Goal: Transaction & Acquisition: Purchase product/service

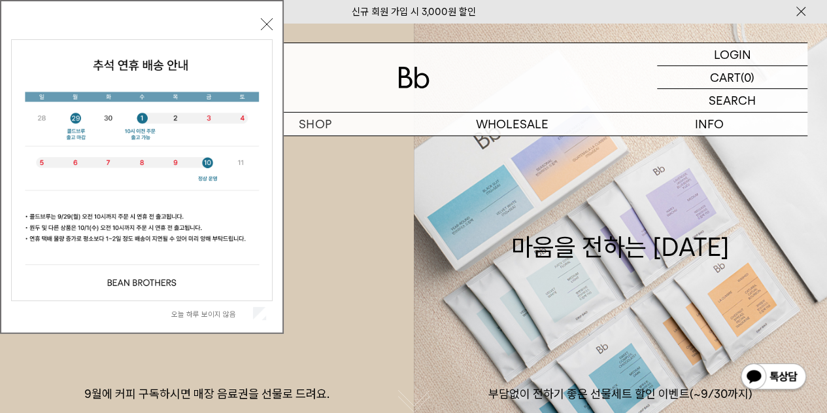
click at [264, 20] on button "닫기" at bounding box center [267, 24] width 12 height 12
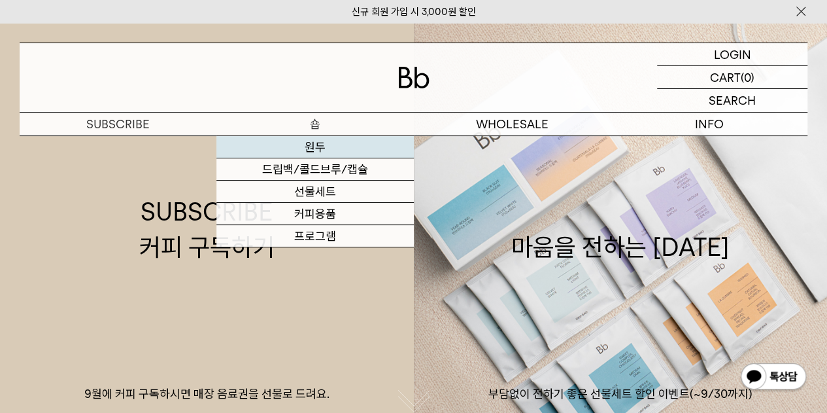
click at [320, 152] on link "원두" at bounding box center [314, 147] width 197 height 22
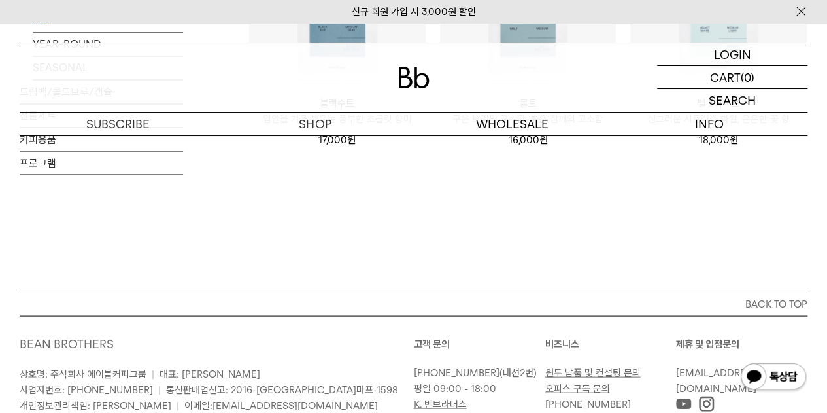
scroll to position [916, 0]
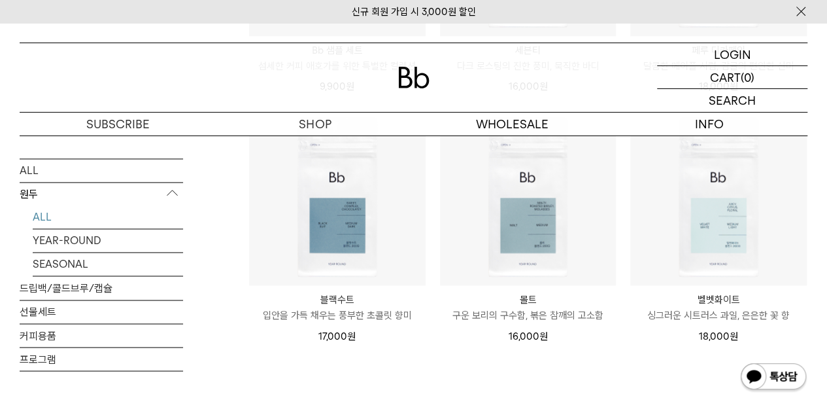
click at [357, 307] on p "블랙수트" at bounding box center [337, 300] width 177 height 16
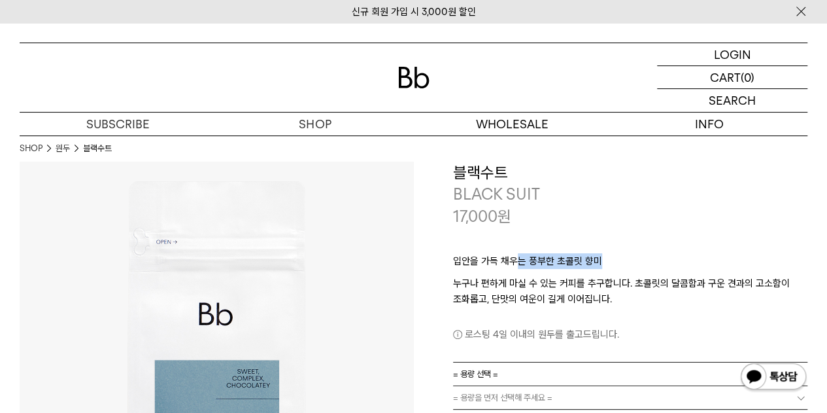
drag, startPoint x: 562, startPoint y: 248, endPoint x: 778, endPoint y: 250, distance: 215.8
click at [778, 249] on div "입안을 가득 채우는 풍부한 초콜릿 향미 누구나 편하게 마실 수 있는 커피를 추구합니다. 초콜릿의 달콤함과 구운 견과의 고소함이 조화롭고, 단맛…" at bounding box center [630, 294] width 355 height 135
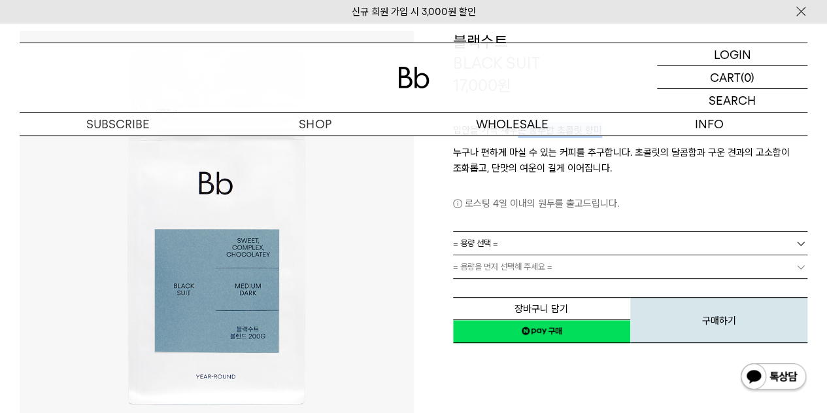
scroll to position [65, 0]
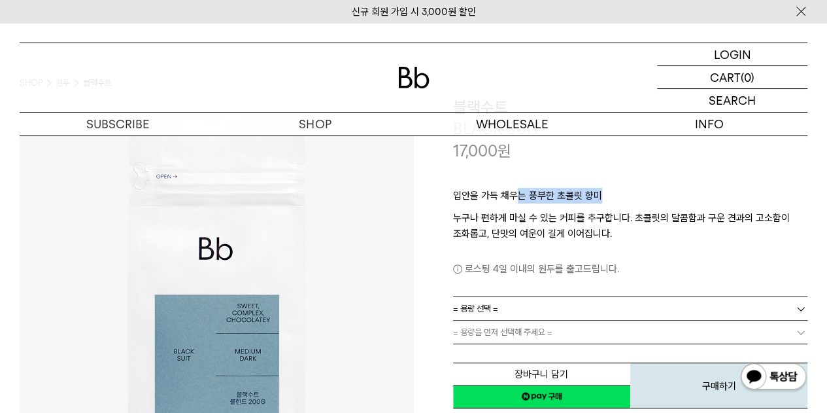
click at [703, 232] on p "누구나 편하게 마실 수 있는 커피를 추구합니다. 초콜릿의 달콤함과 구운 견과의 고소함이 조화롭고, 단맛의 여운이 길게 이어집니다." at bounding box center [630, 225] width 355 height 31
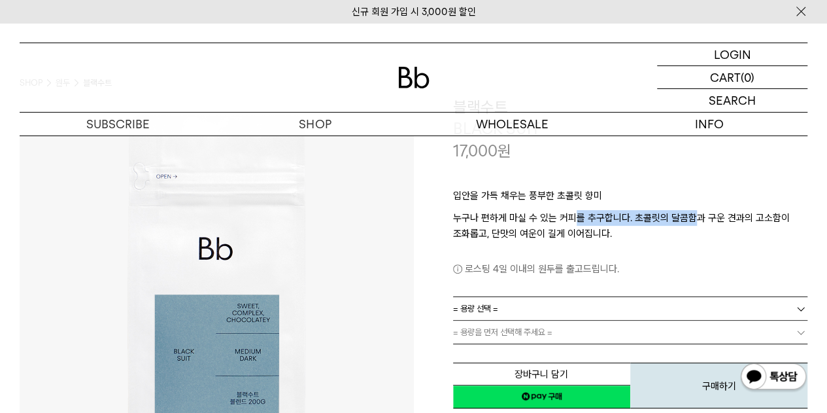
drag, startPoint x: 570, startPoint y: 222, endPoint x: 701, endPoint y: 221, distance: 130.8
click at [701, 221] on p "누구나 편하게 마실 수 있는 커피를 추구합니다. 초콜릿의 달콤함과 구운 견과의 고소함이 조화롭고, 단맛의 여운이 길게 이어집니다." at bounding box center [630, 225] width 355 height 31
click at [701, 229] on p "누구나 편하게 마실 수 있는 커피를 추구합니다. 초콜릿의 달콤함과 구운 견과의 고소함이 조화롭고, 단맛의 여운이 길게 이어집니다." at bounding box center [630, 225] width 355 height 31
drag, startPoint x: 483, startPoint y: 216, endPoint x: 631, endPoint y: 222, distance: 147.9
click at [631, 222] on p "누구나 편하게 마실 수 있는 커피를 추구합니다. 초콜릿의 달콤함과 구운 견과의 고소함이 조화롭고, 단맛의 여운이 길게 이어집니다." at bounding box center [630, 225] width 355 height 31
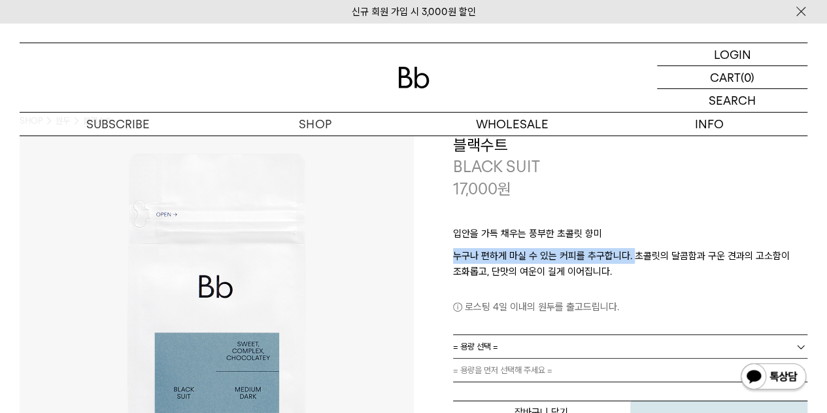
scroll to position [0, 0]
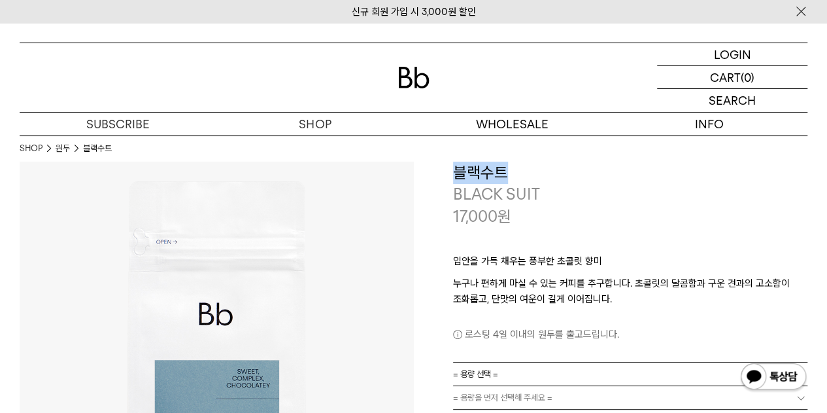
drag, startPoint x: 459, startPoint y: 173, endPoint x: 575, endPoint y: 220, distance: 125.0
click at [530, 185] on div "**********" at bounding box center [630, 195] width 355 height 66
drag, startPoint x: 610, startPoint y: 244, endPoint x: 612, endPoint y: 252, distance: 8.1
click at [612, 247] on div "입안을 가득 채우는 풍부한 초콜릿 향미 누구나 편하게 마실 수 있는 커피를 추구합니다. 초콜릿의 달콤함과 구운 견과의 고소함이 조화롭고, 단맛…" at bounding box center [630, 294] width 355 height 135
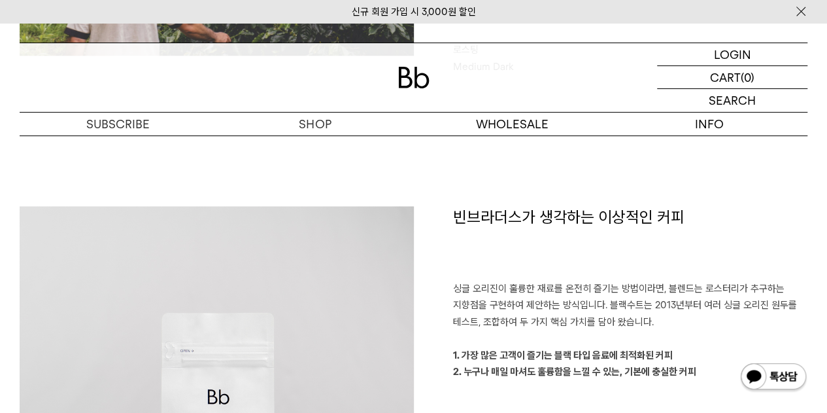
scroll to position [850, 0]
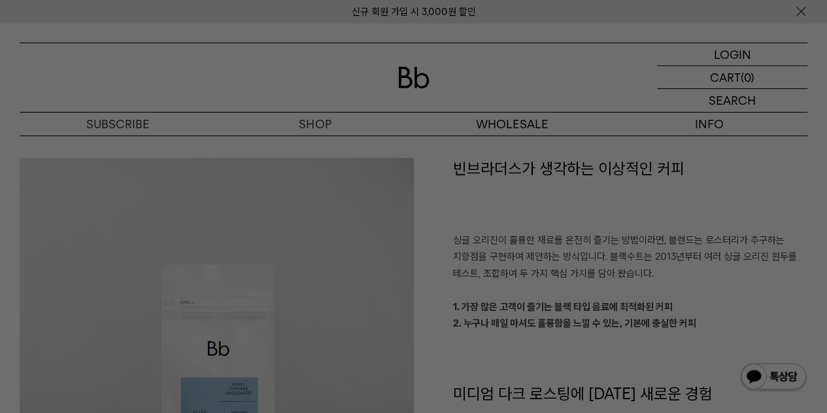
click at [477, 282] on div at bounding box center [413, 206] width 827 height 413
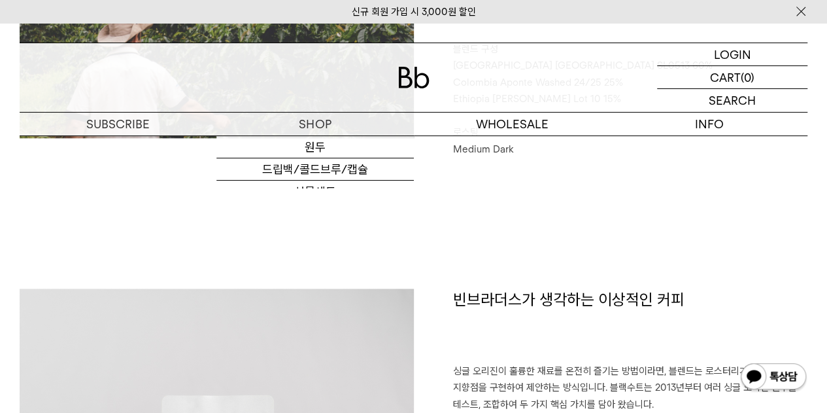
scroll to position [523, 0]
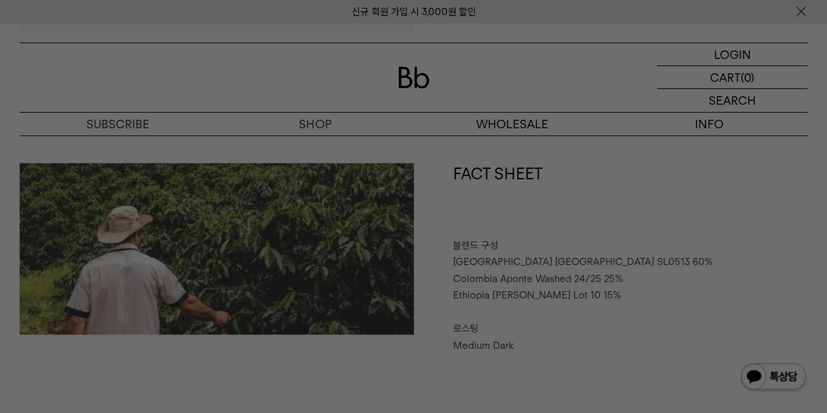
click at [594, 258] on div at bounding box center [413, 206] width 827 height 413
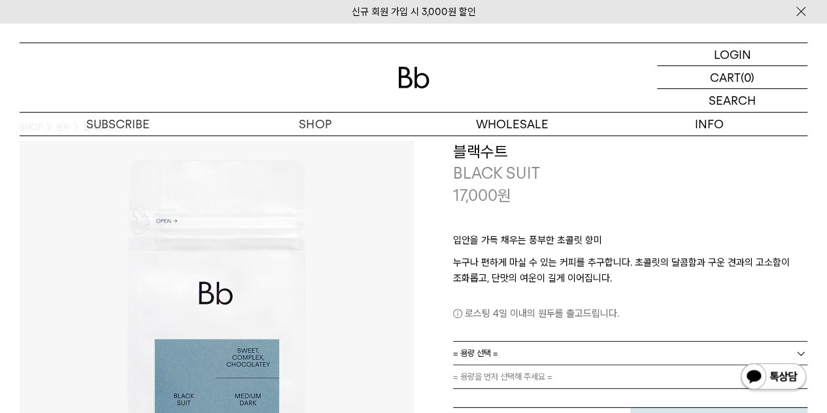
scroll to position [0, 0]
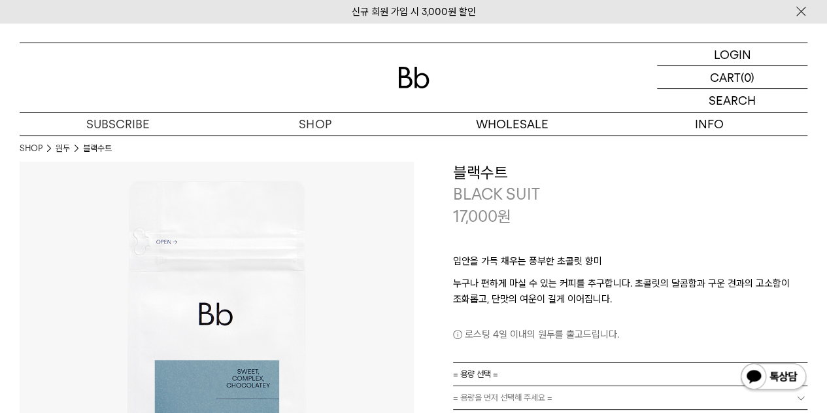
click at [421, 80] on img at bounding box center [413, 78] width 31 height 22
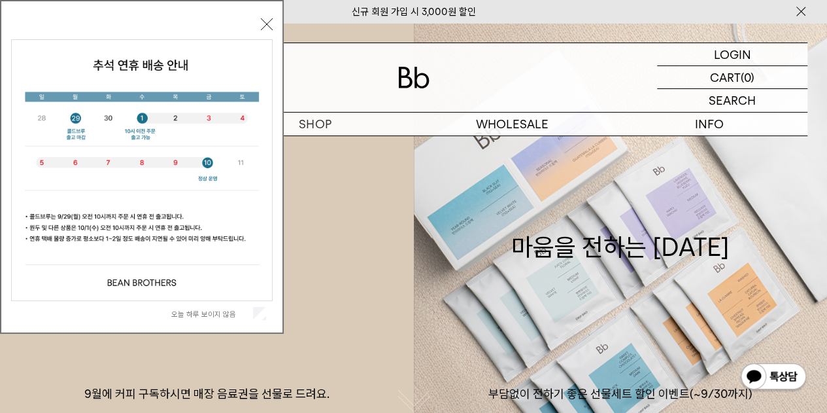
click at [264, 26] on button "닫기" at bounding box center [267, 24] width 12 height 12
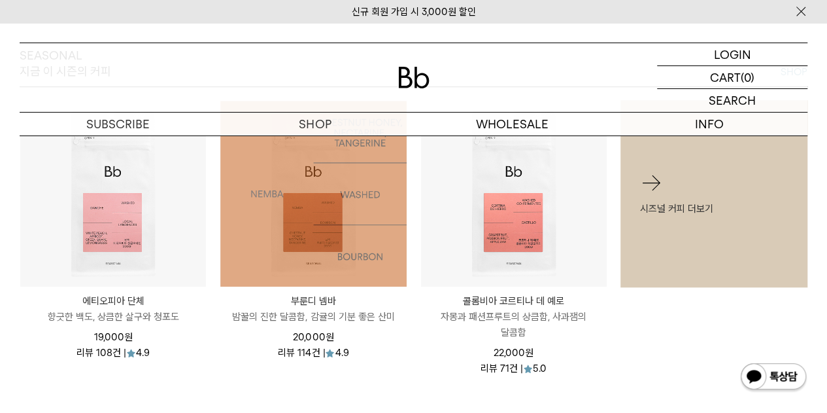
scroll to position [327, 0]
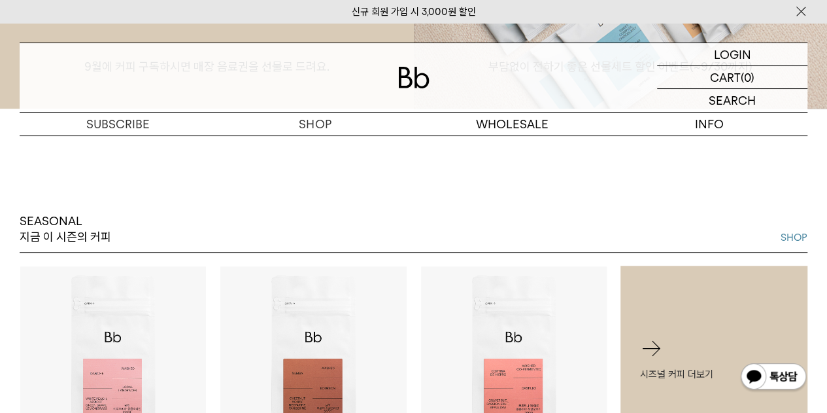
click at [67, 220] on p "SEASONAL 지금 이 시즌의 커피" at bounding box center [66, 229] width 92 height 32
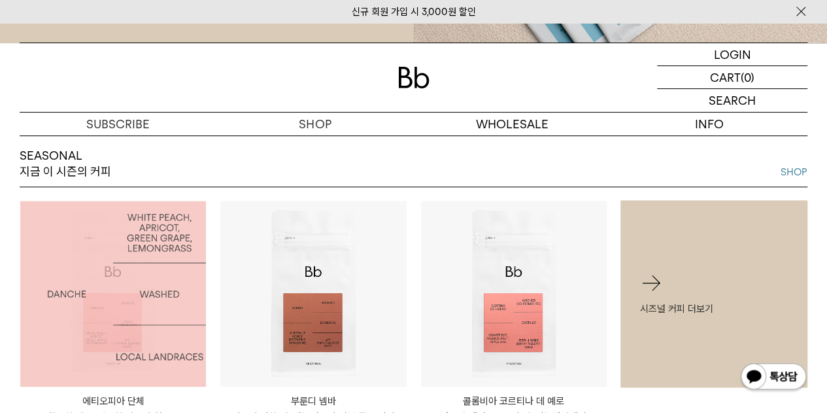
scroll to position [458, 0]
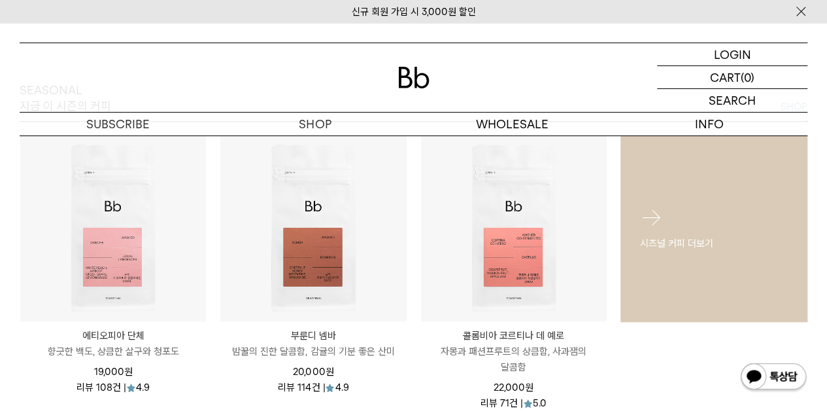
click at [680, 224] on div "시즈널 커피 더보기" at bounding box center [714, 228] width 187 height 84
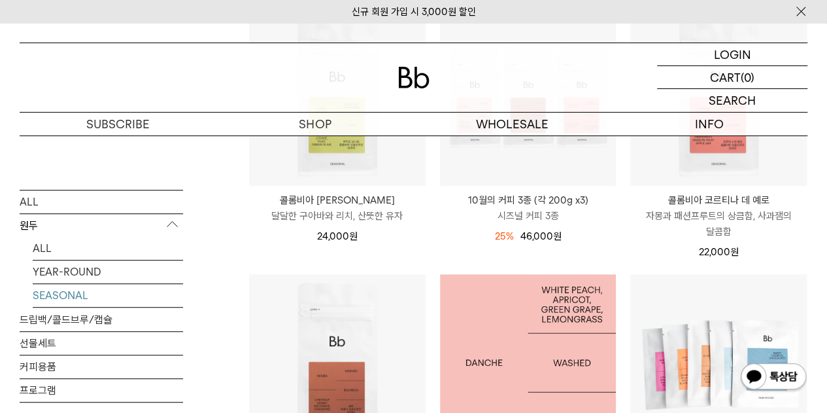
scroll to position [196, 0]
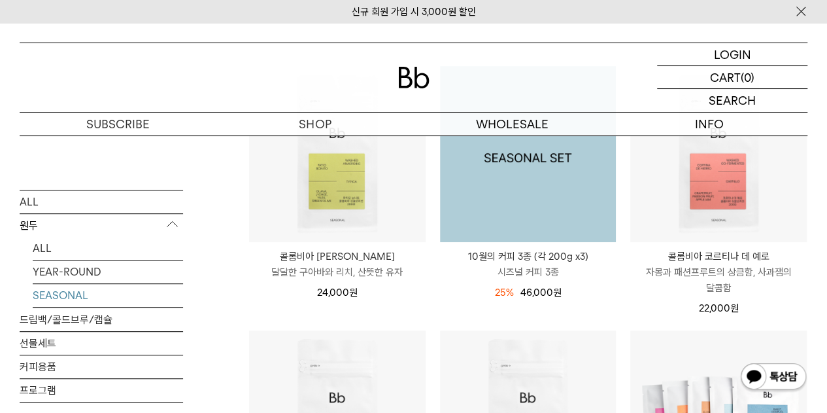
click at [505, 180] on img at bounding box center [528, 154] width 177 height 177
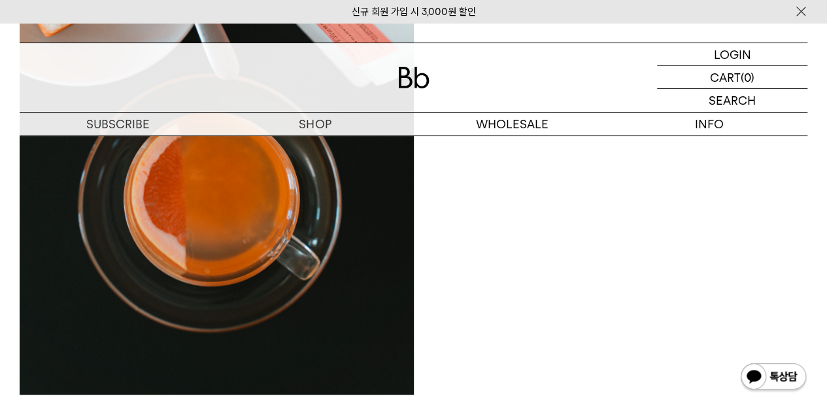
scroll to position [2747, 0]
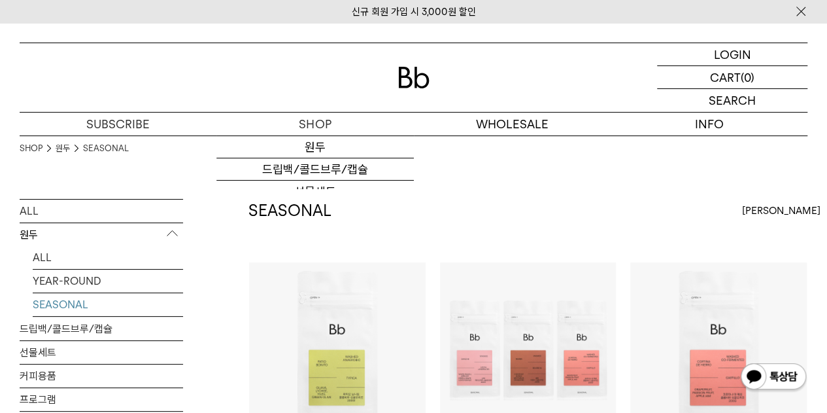
click at [404, 81] on img at bounding box center [413, 78] width 31 height 22
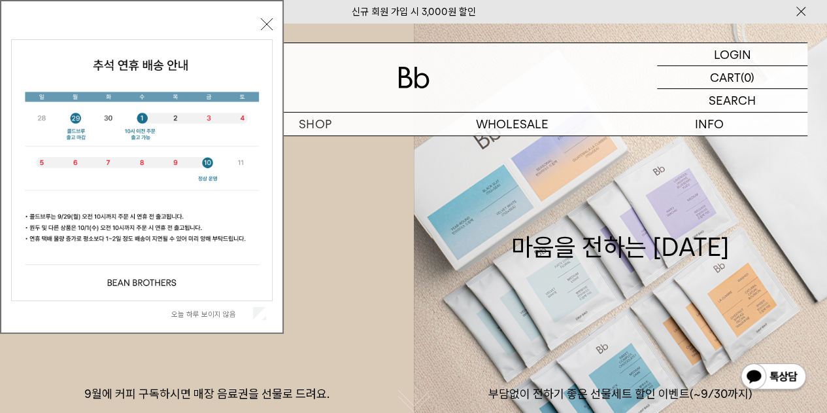
click at [262, 19] on button "닫기" at bounding box center [267, 24] width 12 height 12
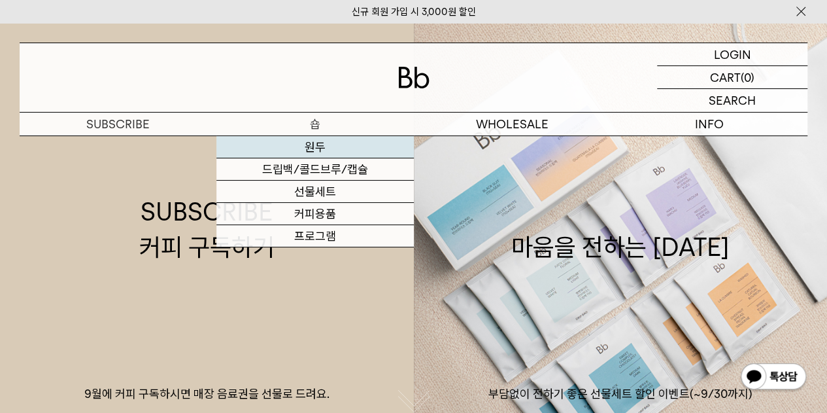
click at [311, 147] on link "원두" at bounding box center [314, 147] width 197 height 22
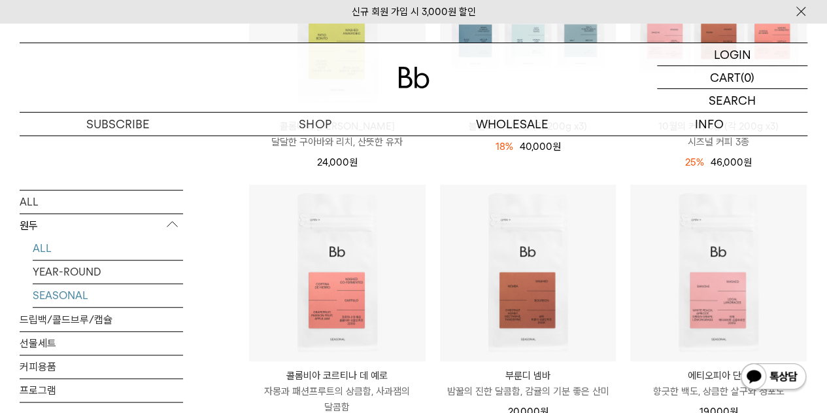
scroll to position [327, 0]
click at [38, 243] on link "ALL" at bounding box center [108, 248] width 150 height 23
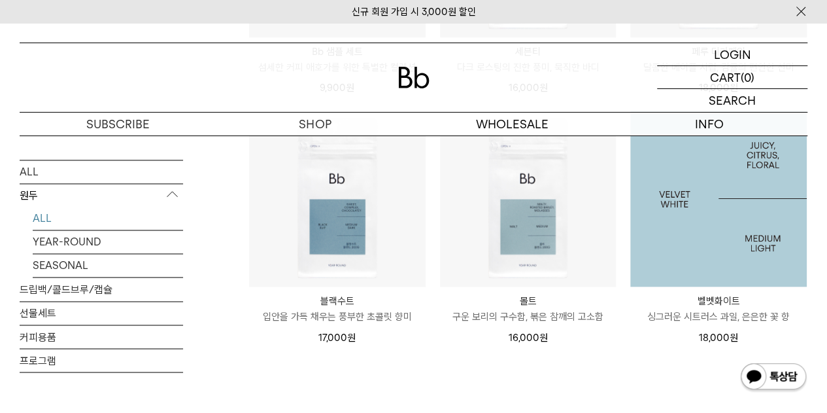
scroll to position [916, 0]
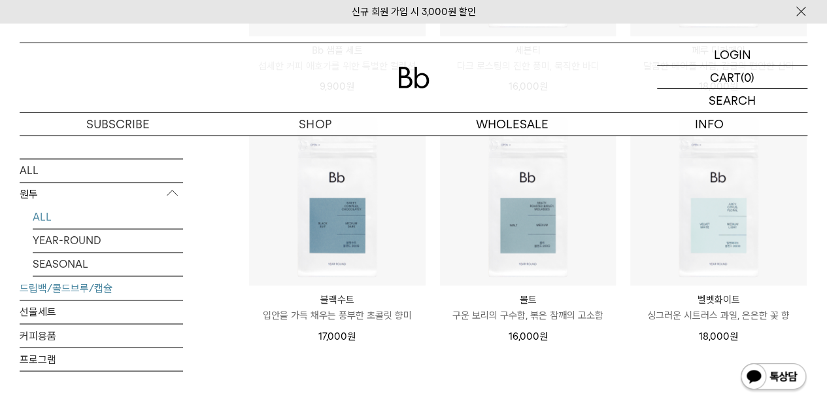
click at [92, 286] on link "드립백/콜드브루/캡슐" at bounding box center [102, 287] width 164 height 23
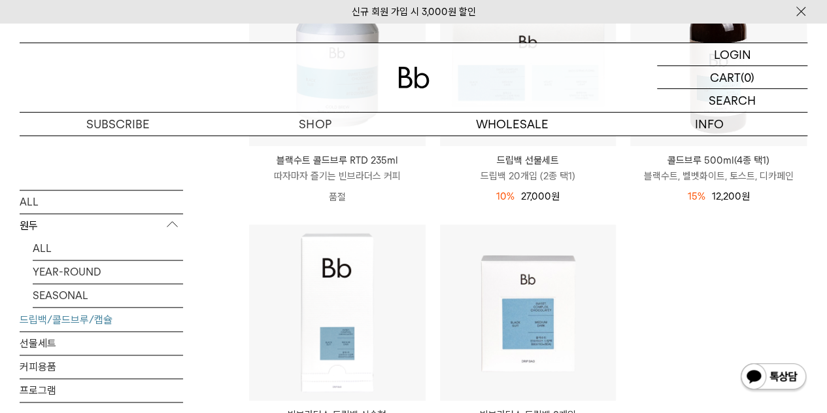
scroll to position [719, 0]
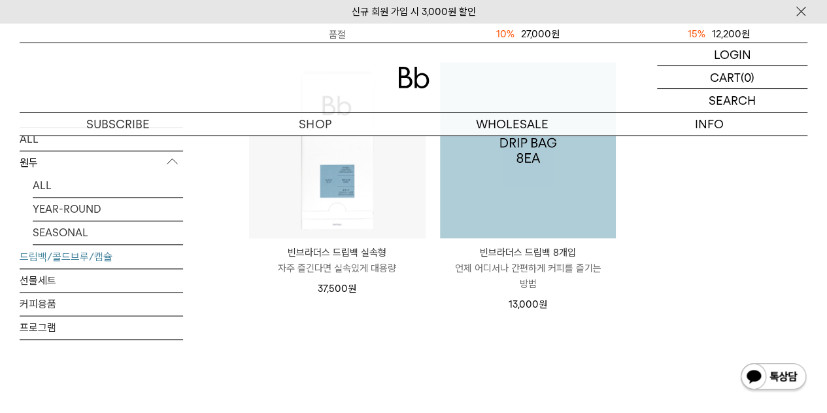
click at [536, 206] on img at bounding box center [528, 150] width 177 height 177
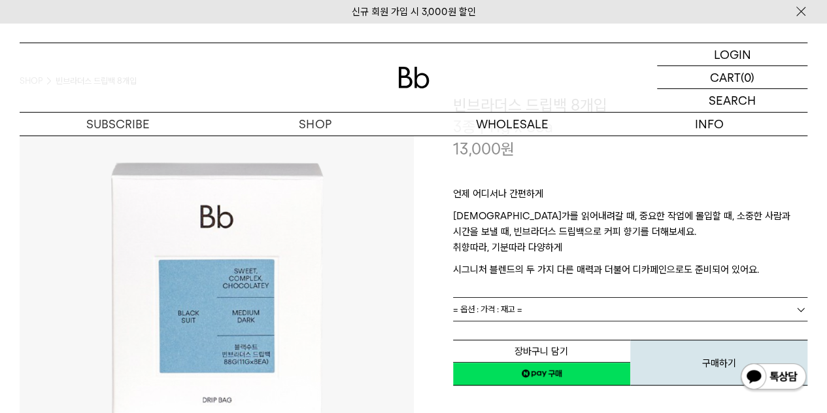
scroll to position [65, 0]
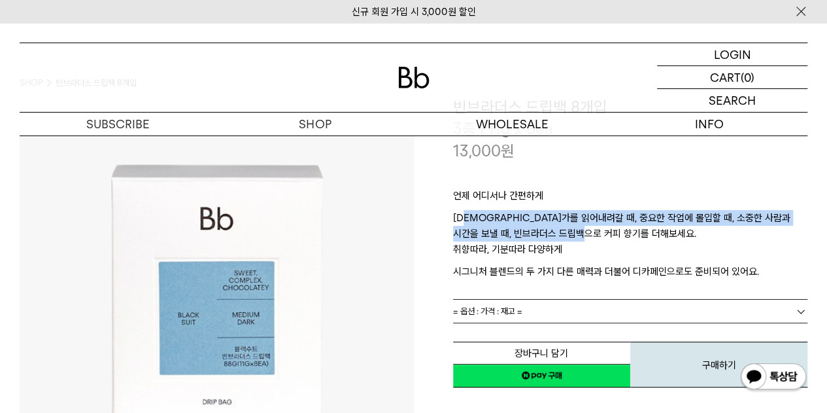
drag, startPoint x: 468, startPoint y: 215, endPoint x: 644, endPoint y: 229, distance: 175.8
click at [644, 228] on p "무언가를 읽어내려갈 때, 중요한 작업에 몰입할 때, 소중한 사람과 시간을 보낼 때, 빈브라더스 드립백으로 커피 향기를 더해보세요." at bounding box center [630, 225] width 355 height 31
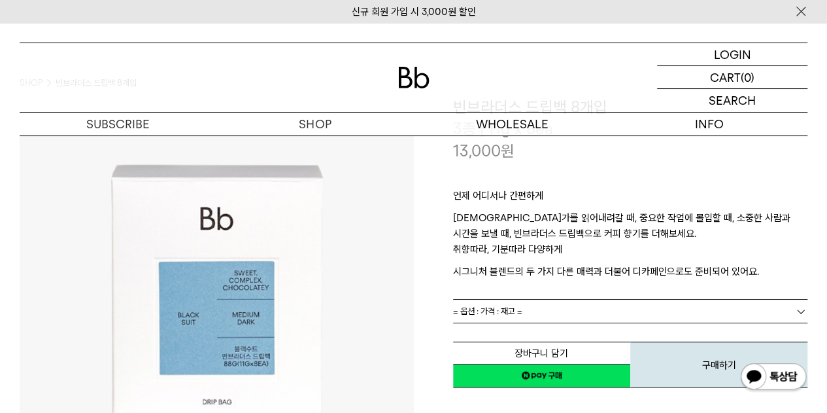
click at [659, 250] on p "취향따라, 기분따라 다양하게" at bounding box center [630, 252] width 355 height 22
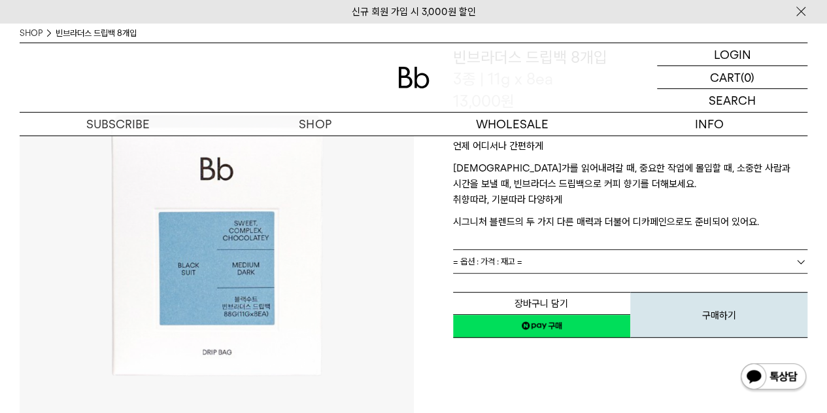
scroll to position [196, 0]
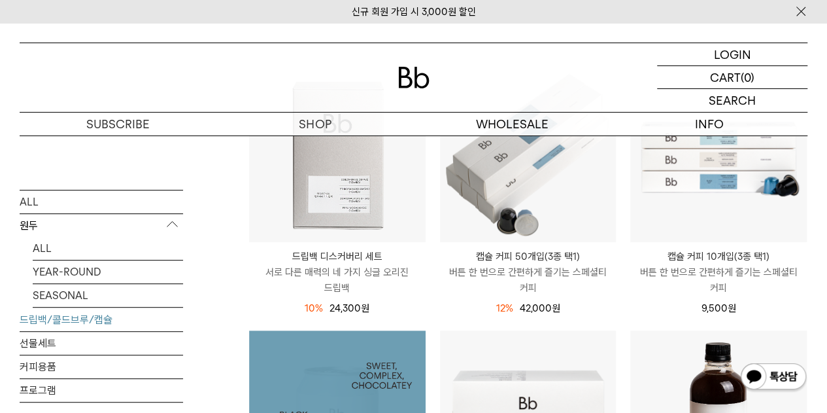
scroll to position [196, 0]
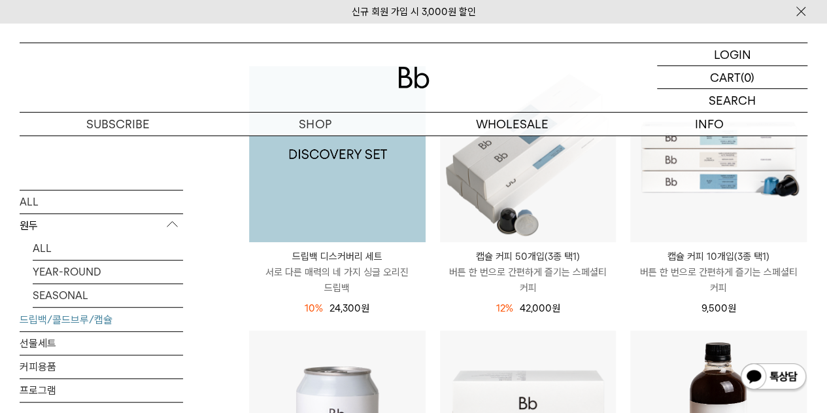
click at [332, 198] on img at bounding box center [337, 154] width 177 height 177
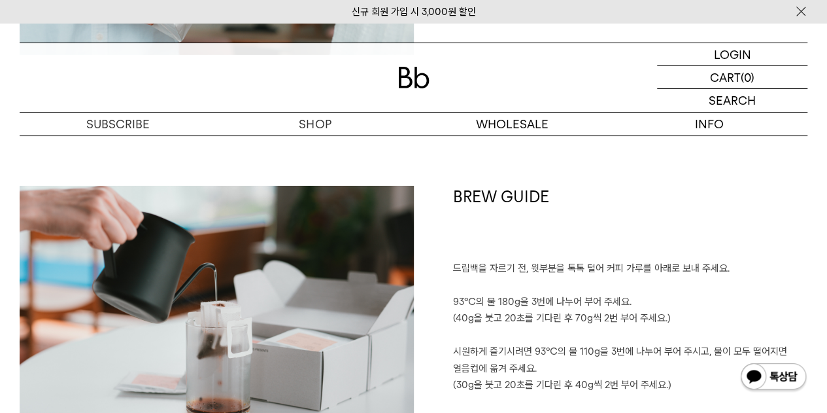
scroll to position [2224, 0]
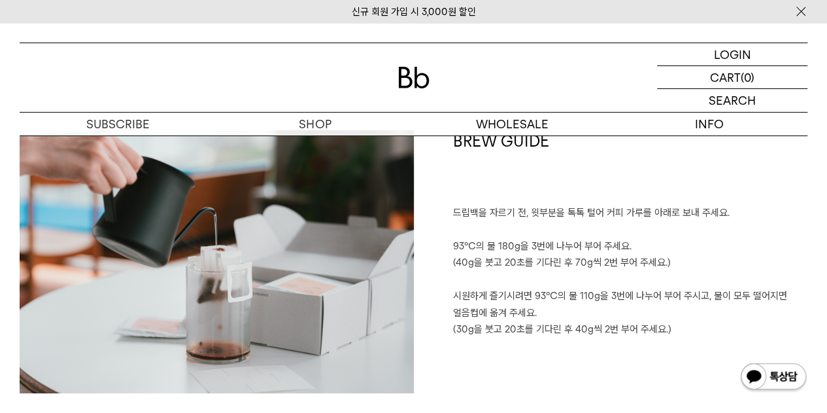
click at [494, 313] on p "시원하게 즐기시려면 93℃의 물 110g을 3번에 나누어 부어 주시고, 물이 모두 떨어지면 얼음컵에 옮겨 주세요." at bounding box center [630, 304] width 355 height 33
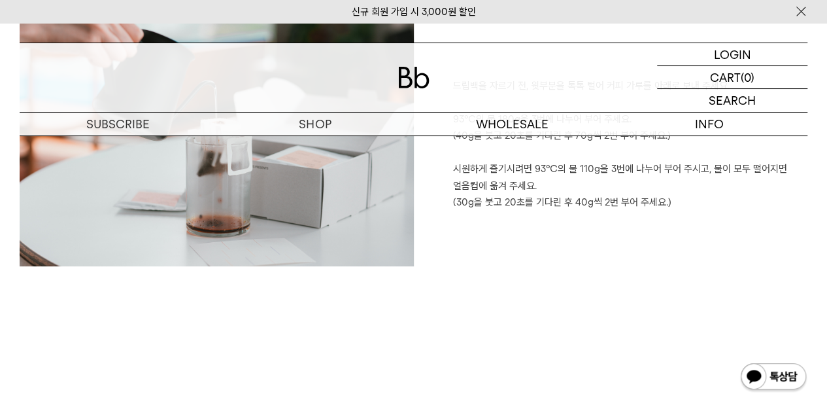
scroll to position [2354, 0]
